Goal: Transaction & Acquisition: Purchase product/service

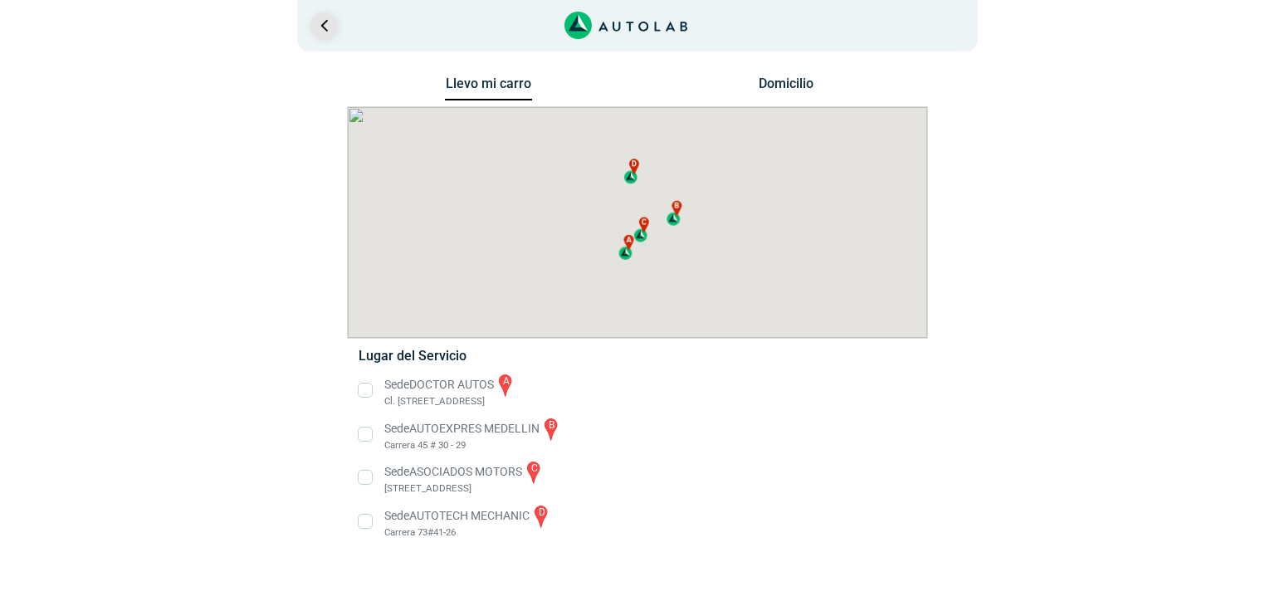
click at [324, 32] on link "Ir al paso anterior" at bounding box center [324, 25] width 27 height 27
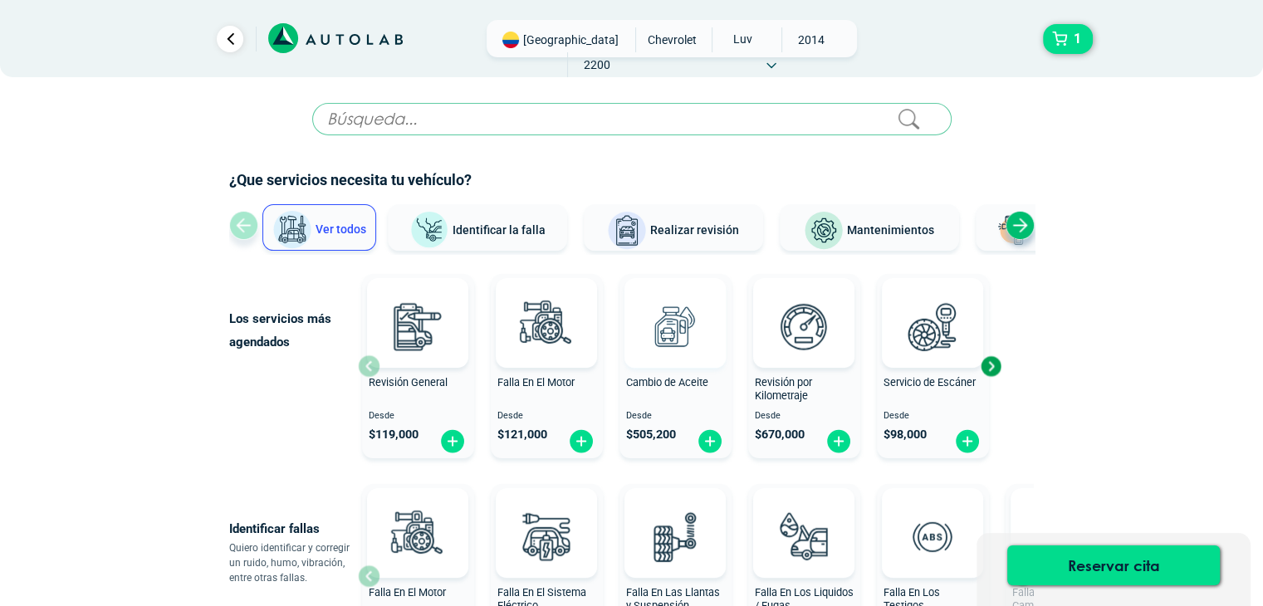
click at [686, 345] on img at bounding box center [674, 326] width 73 height 73
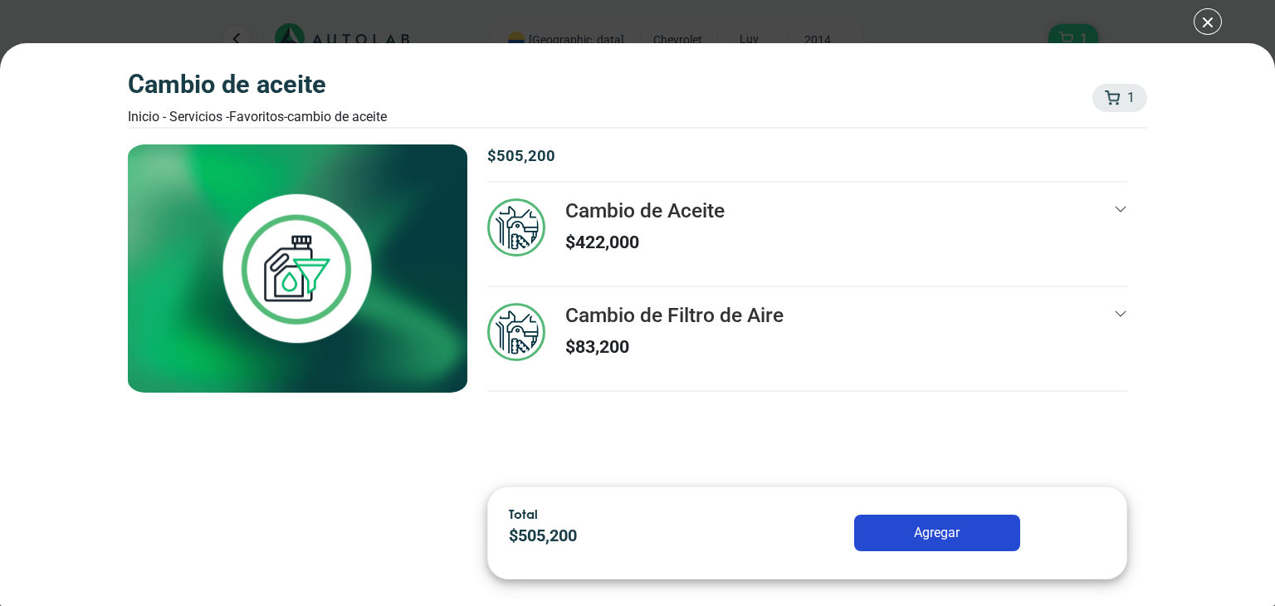
click at [931, 535] on button "Agregar" at bounding box center [937, 533] width 166 height 37
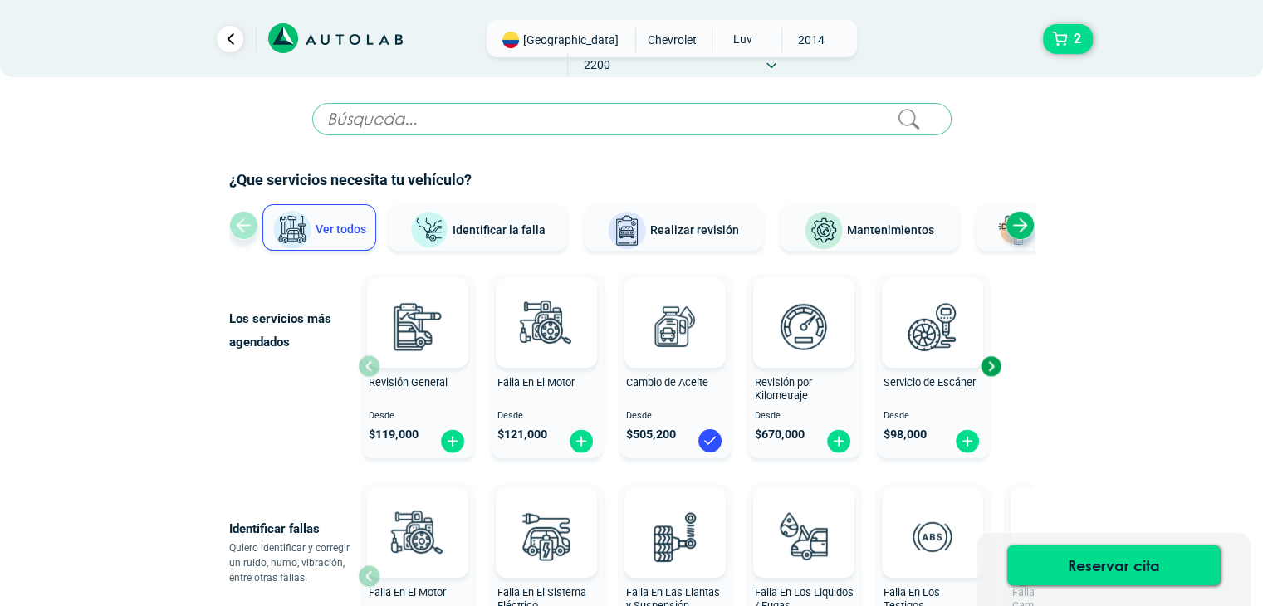
click at [734, 235] on span "Realizar revisión" at bounding box center [694, 229] width 89 height 13
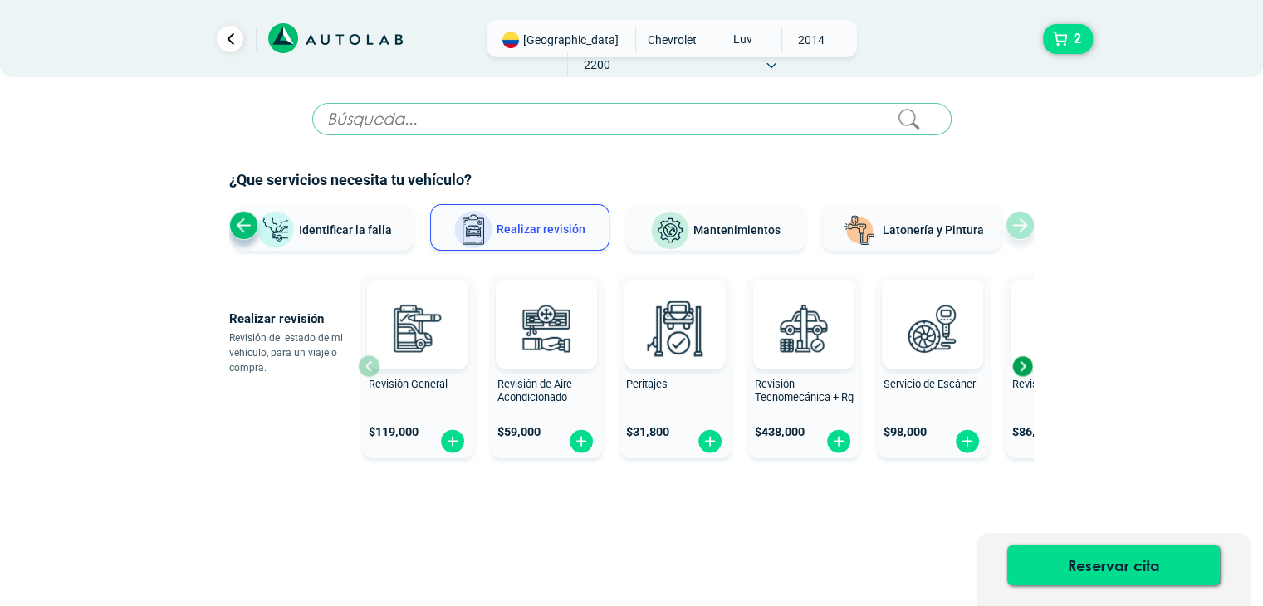
click at [740, 230] on span "Mantenimientos" at bounding box center [736, 229] width 87 height 13
click at [690, 225] on img at bounding box center [670, 231] width 40 height 40
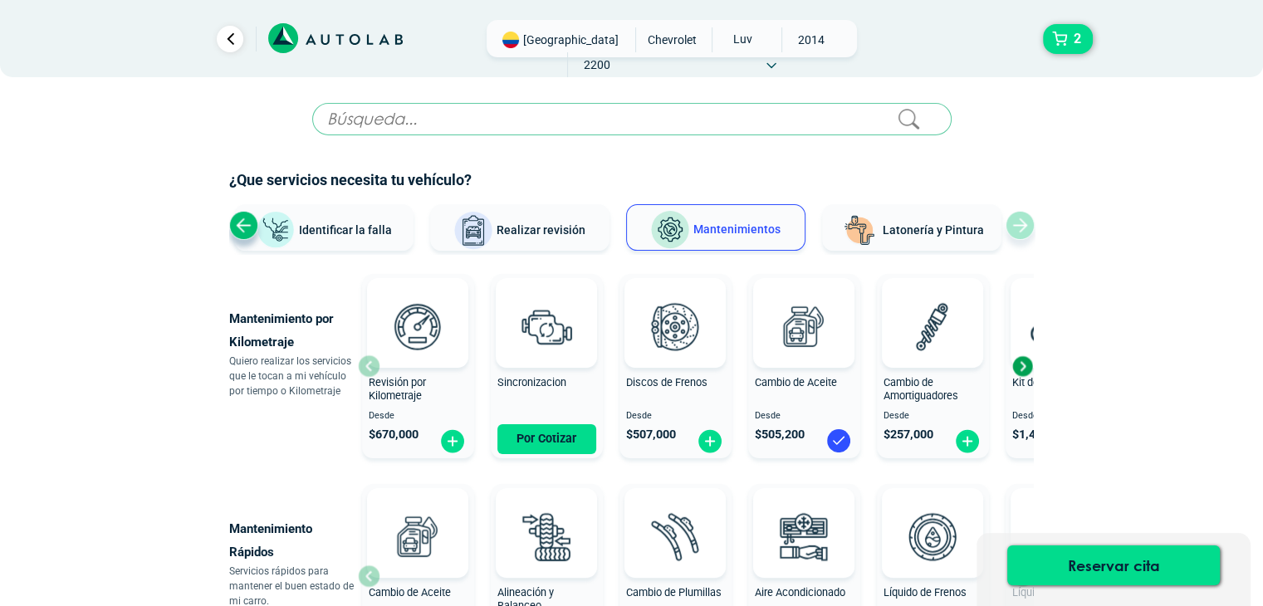
click at [1023, 364] on div "Next slide" at bounding box center [1022, 366] width 25 height 25
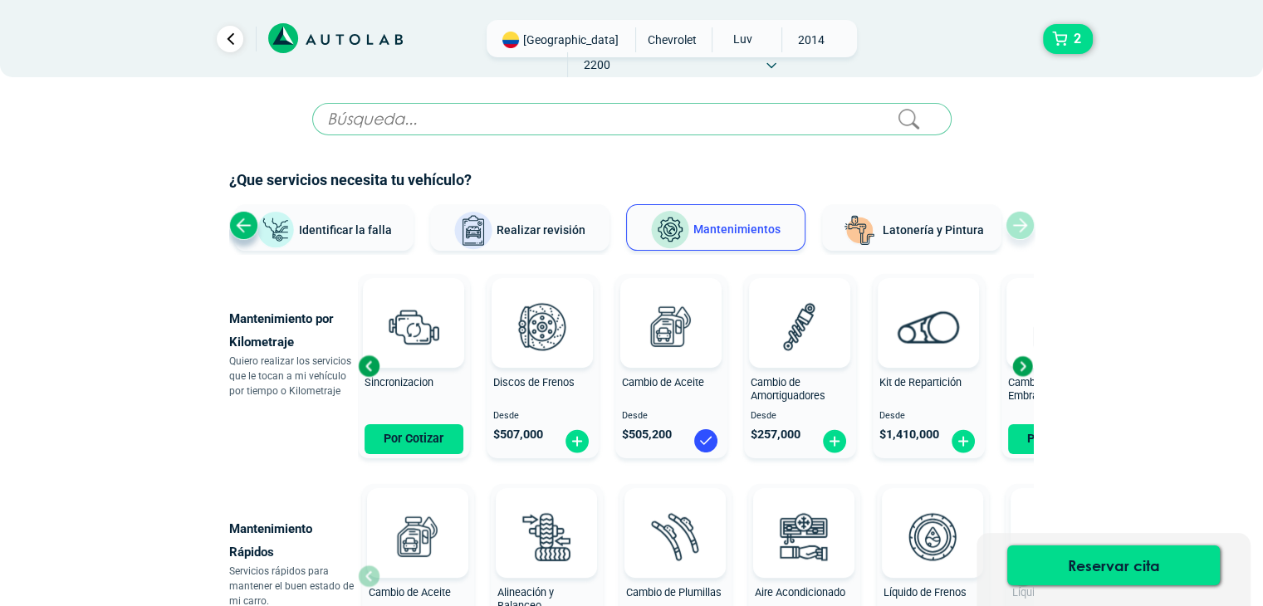
click at [1023, 364] on div "Next slide" at bounding box center [1022, 366] width 25 height 25
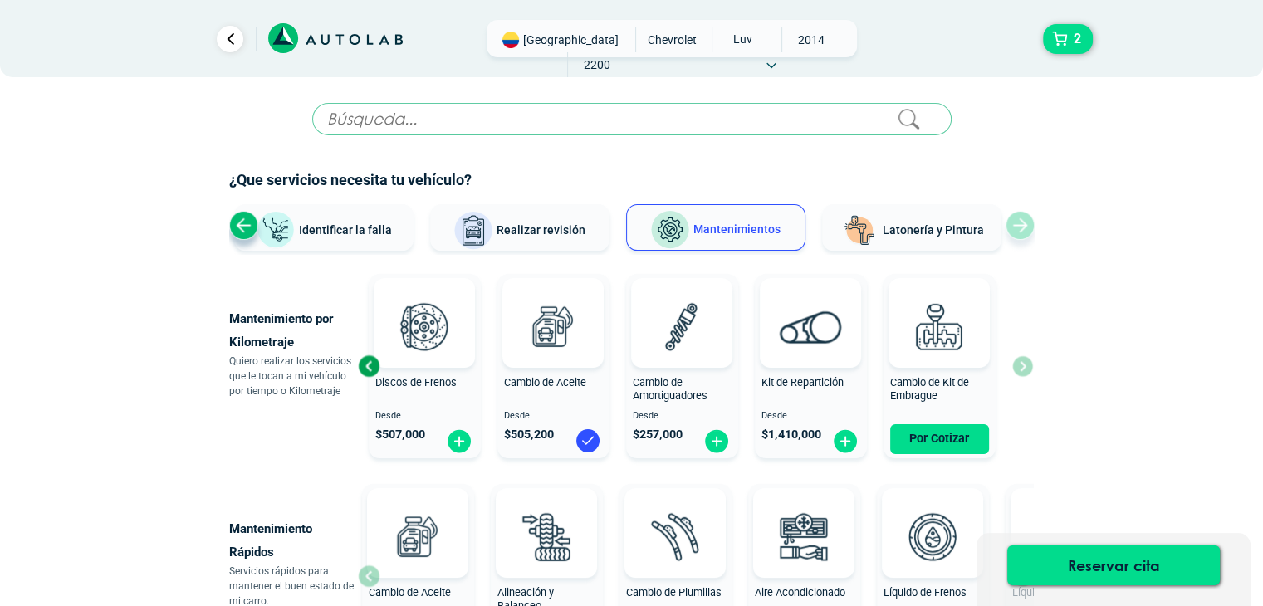
click at [1023, 364] on div "Revisión por Kilometraje Desde $ 670,000 Sincronizacion Por Cotizar Discos de F…" at bounding box center [695, 366] width 675 height 198
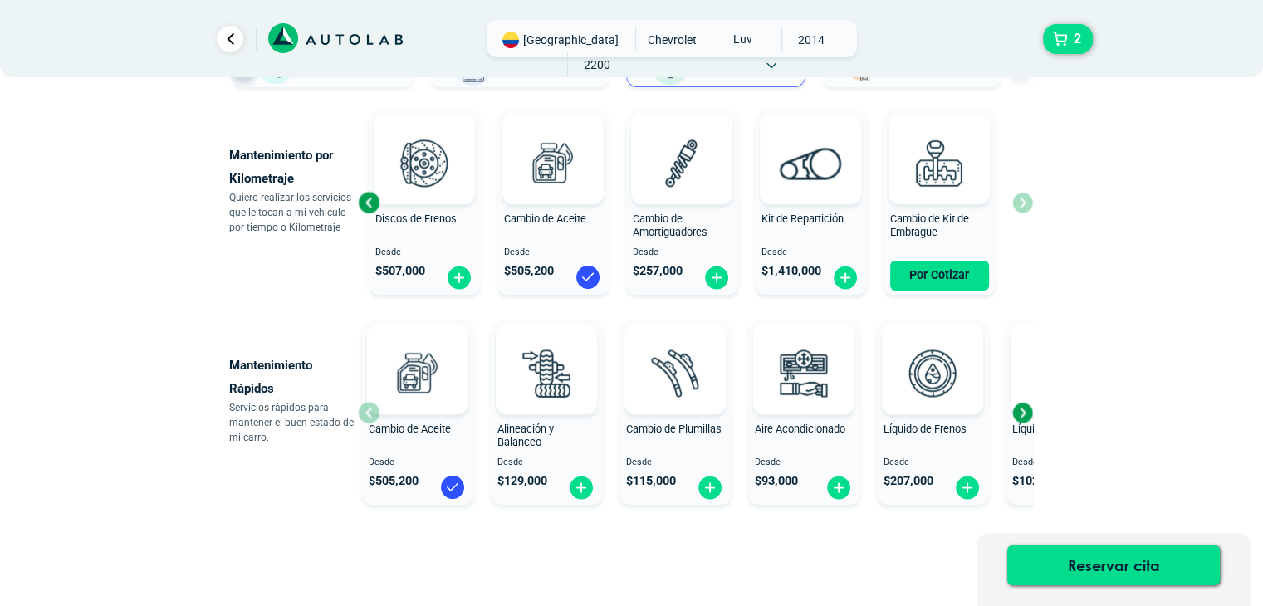
scroll to position [166, 0]
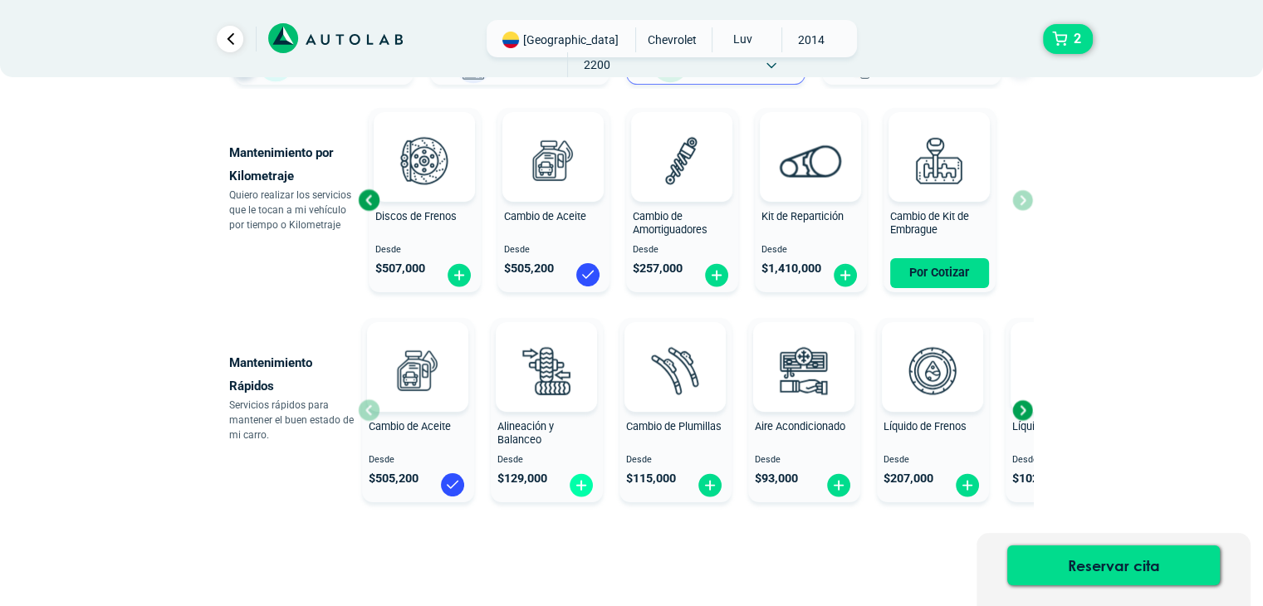
click at [584, 486] on img at bounding box center [581, 485] width 27 height 26
click at [1056, 42] on button "3" at bounding box center [1068, 39] width 50 height 30
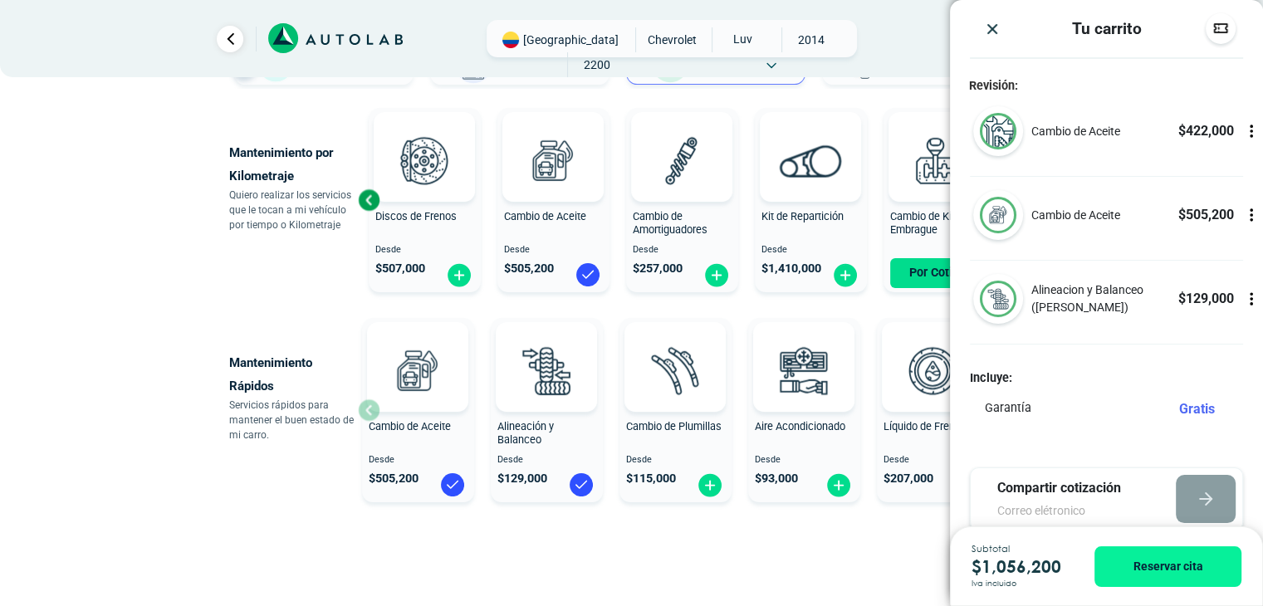
click at [998, 27] on img "Close" at bounding box center [992, 29] width 17 height 17
